Goal: Find specific page/section: Find specific page/section

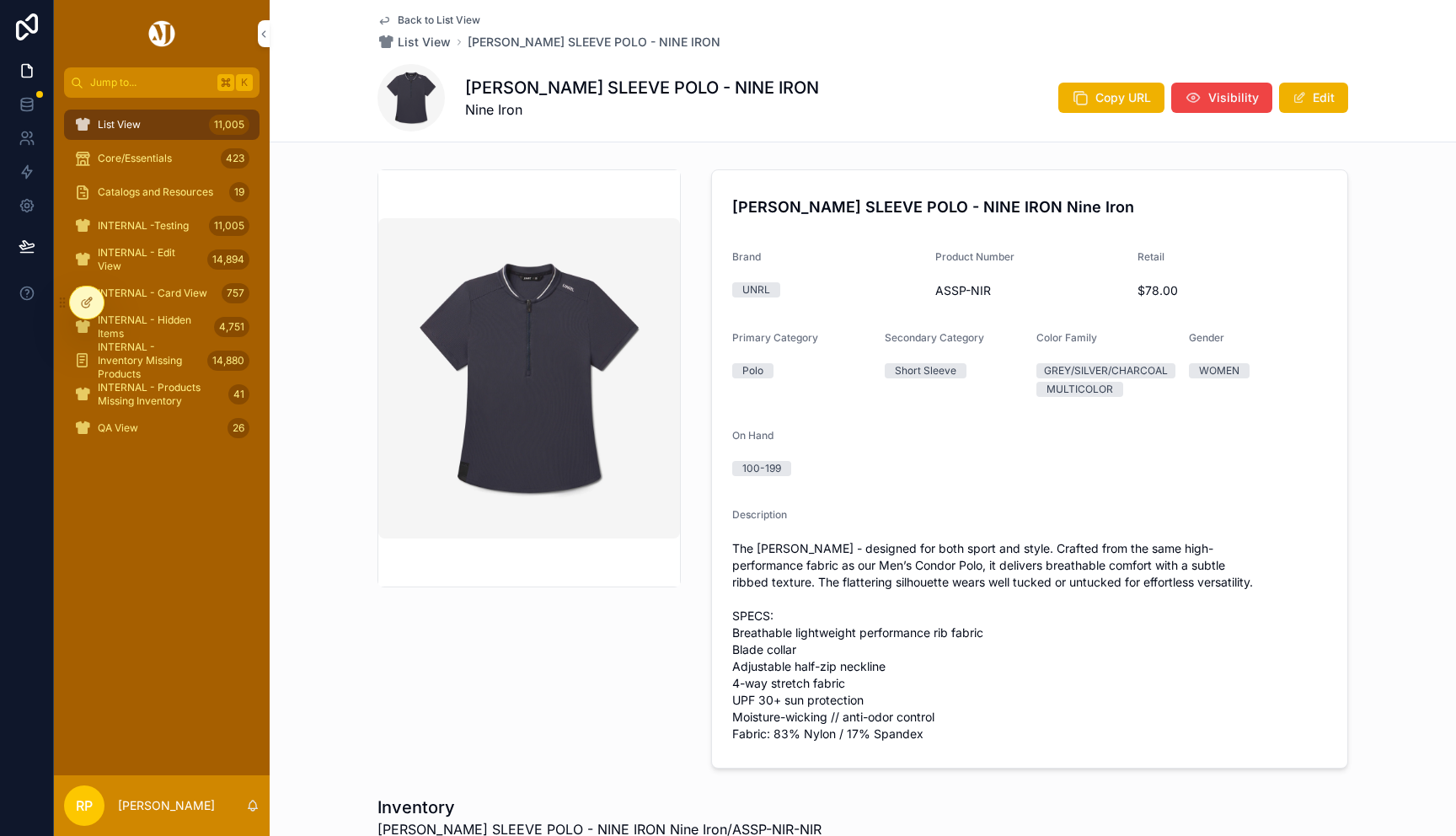
click at [129, 159] on span "Core/Essentials" at bounding box center [134, 158] width 74 height 14
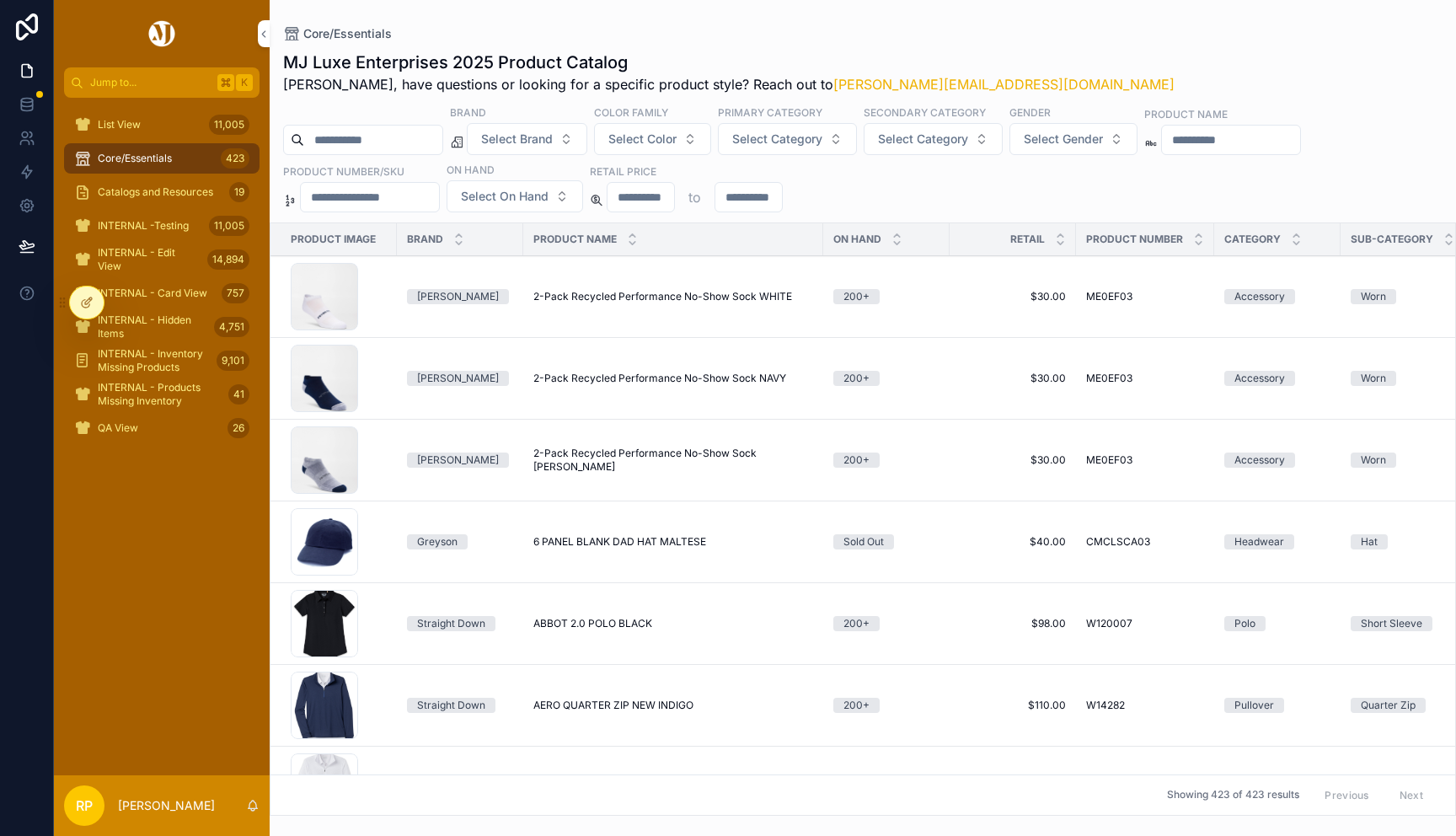
click at [162, 360] on span "INTERNAL - Inventory Missing Products" at bounding box center [153, 360] width 112 height 27
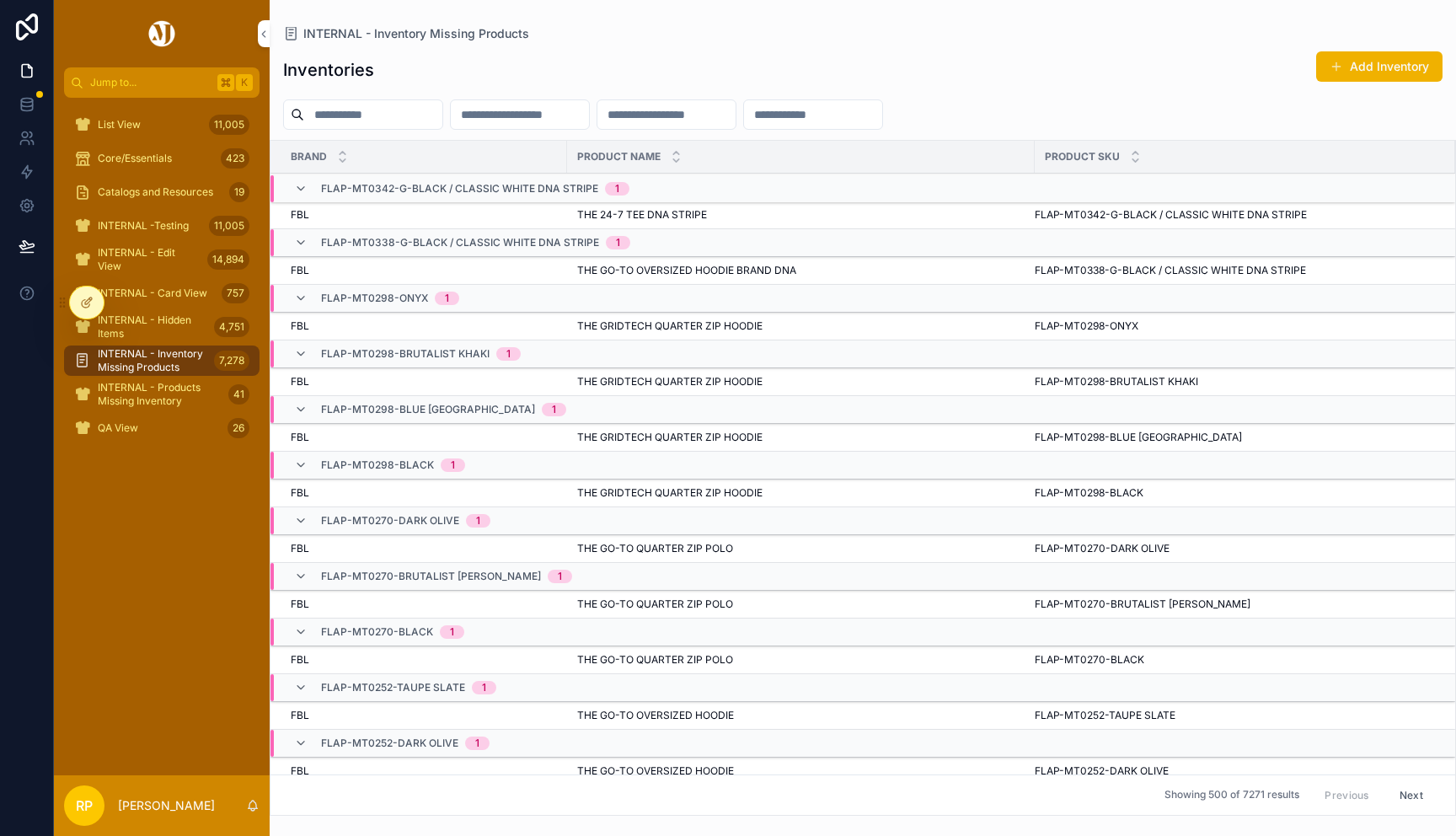
click at [190, 389] on span "INTERNAL - Products Missing Inventory" at bounding box center [159, 394] width 124 height 27
